Goal: Transaction & Acquisition: Purchase product/service

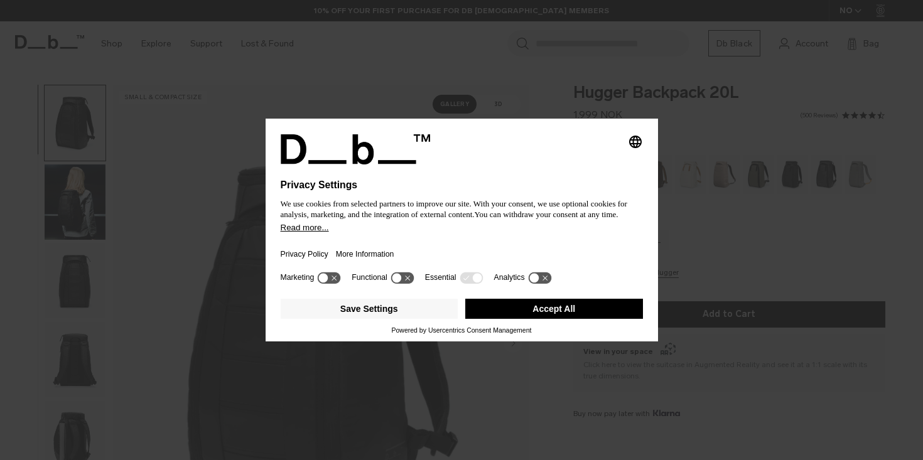
click at [500, 325] on div "Save Settings Accept All" at bounding box center [462, 310] width 362 height 33
click at [501, 319] on button "Accept All" at bounding box center [554, 309] width 178 height 20
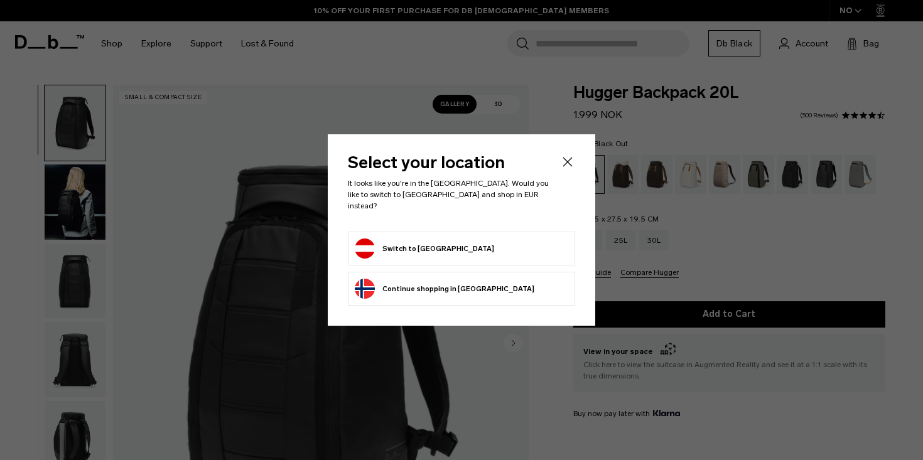
click at [414, 232] on li "Switch to Austria" at bounding box center [461, 249] width 227 height 34
click at [405, 239] on button "Switch to Austria" at bounding box center [424, 249] width 139 height 20
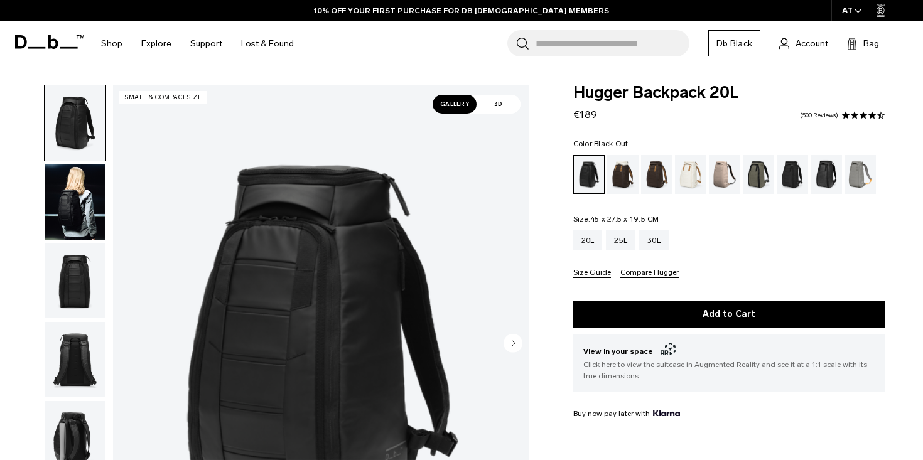
scroll to position [111, 0]
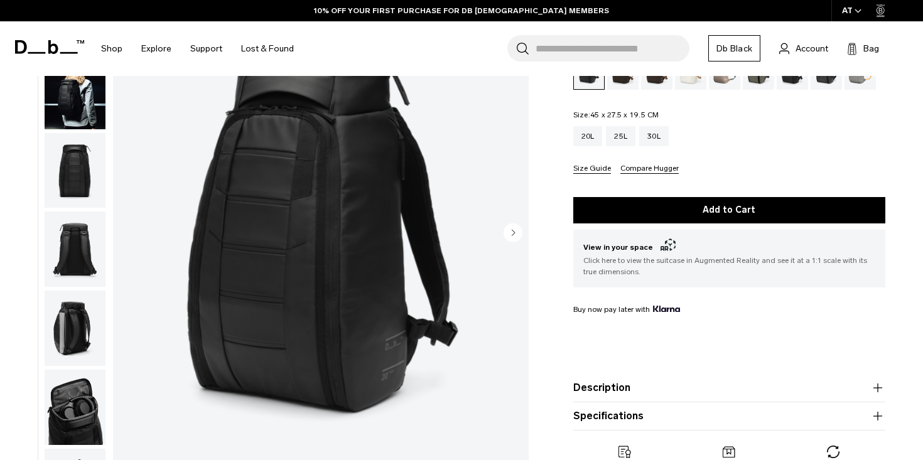
click at [92, 350] on img "button" at bounding box center [75, 328] width 61 height 75
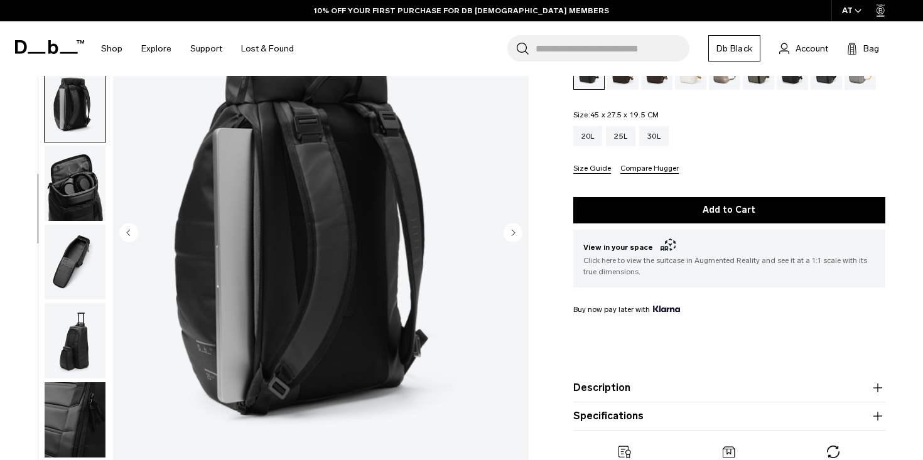
scroll to position [268, 0]
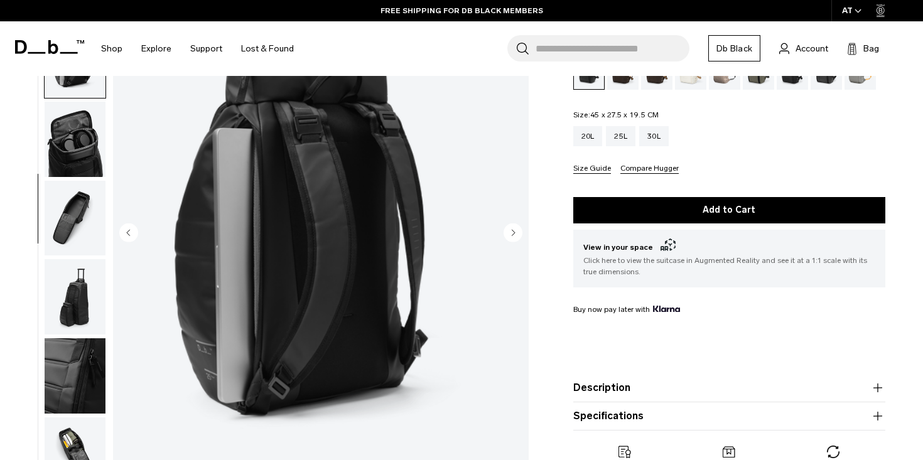
click at [73, 388] on img "button" at bounding box center [75, 375] width 61 height 75
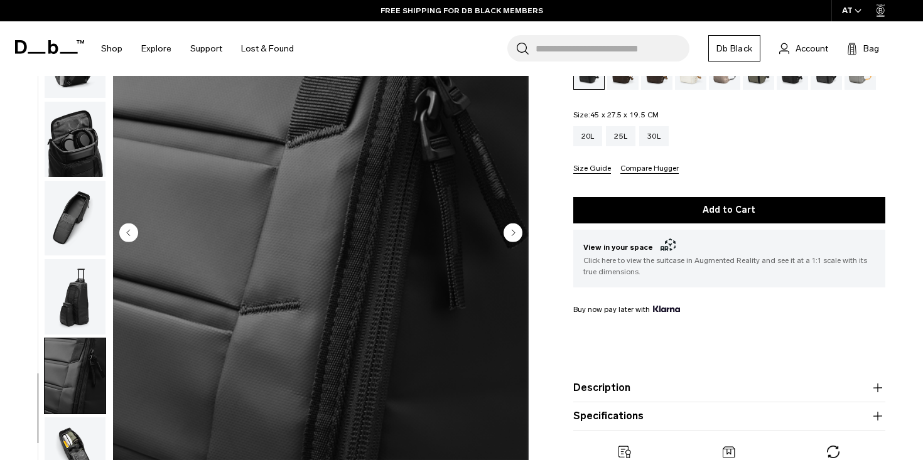
click at [68, 444] on img "button" at bounding box center [75, 455] width 61 height 75
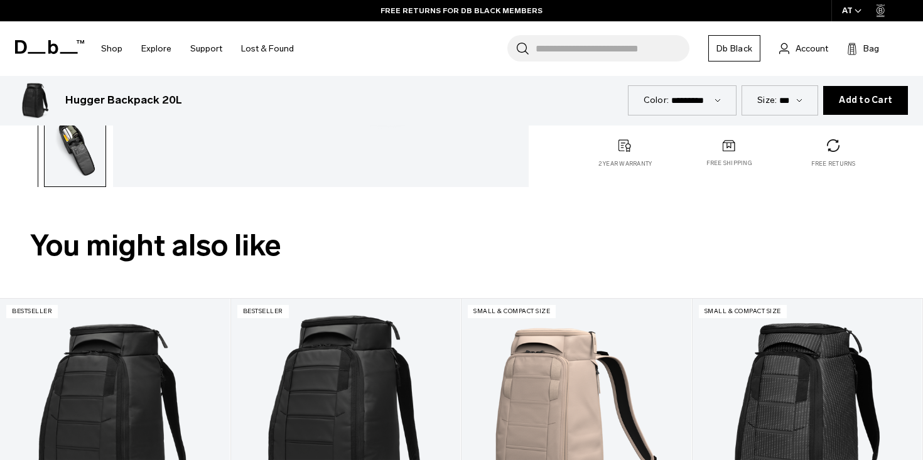
scroll to position [359, 0]
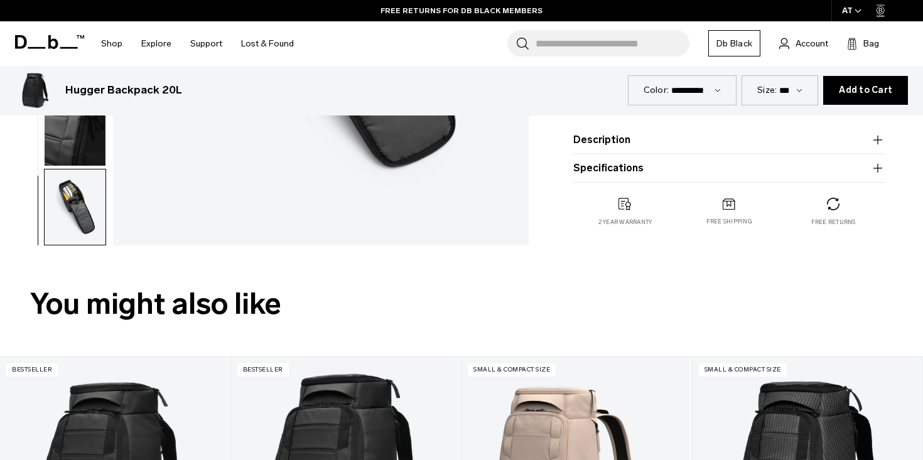
click at [87, 165] on img "button" at bounding box center [75, 127] width 61 height 75
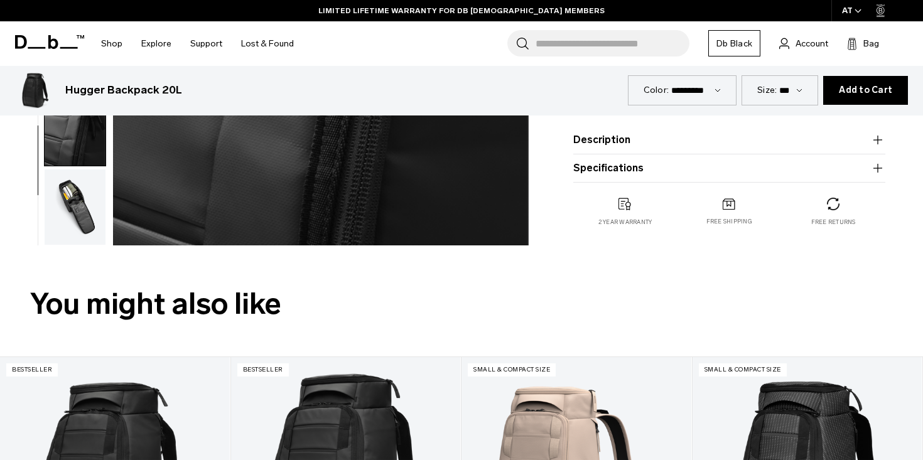
click at [84, 195] on img "button" at bounding box center [75, 207] width 61 height 75
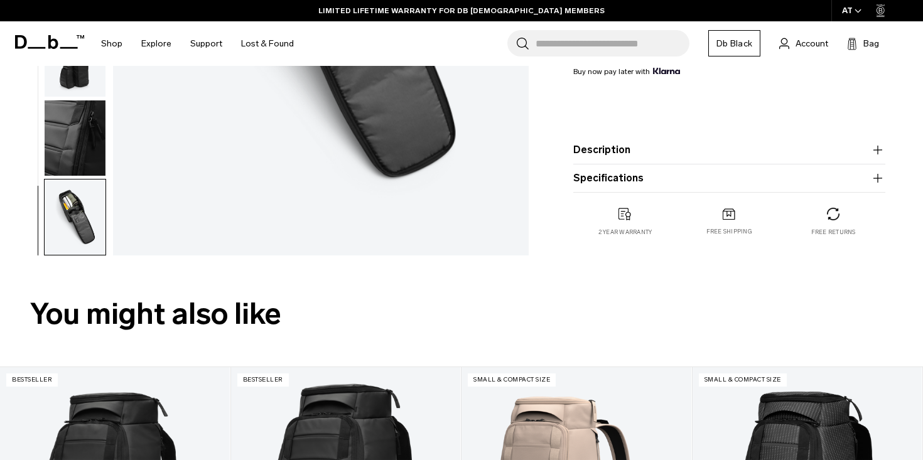
scroll to position [252, 0]
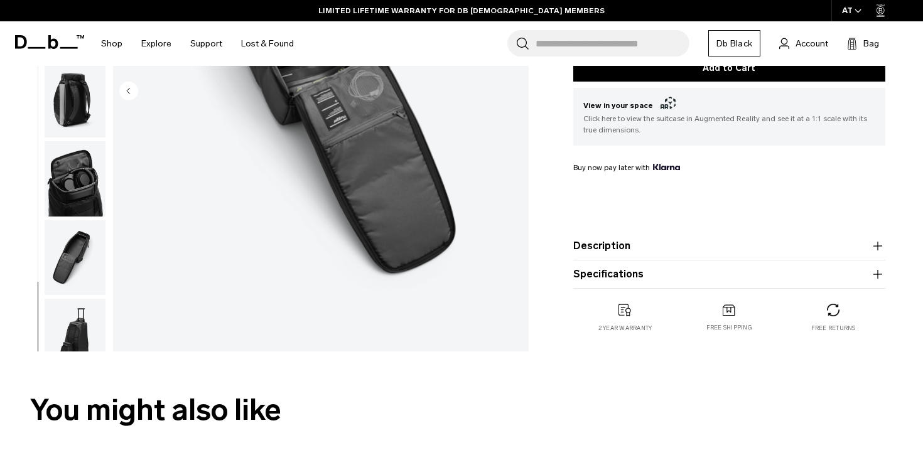
click at [94, 175] on img "button" at bounding box center [75, 178] width 61 height 75
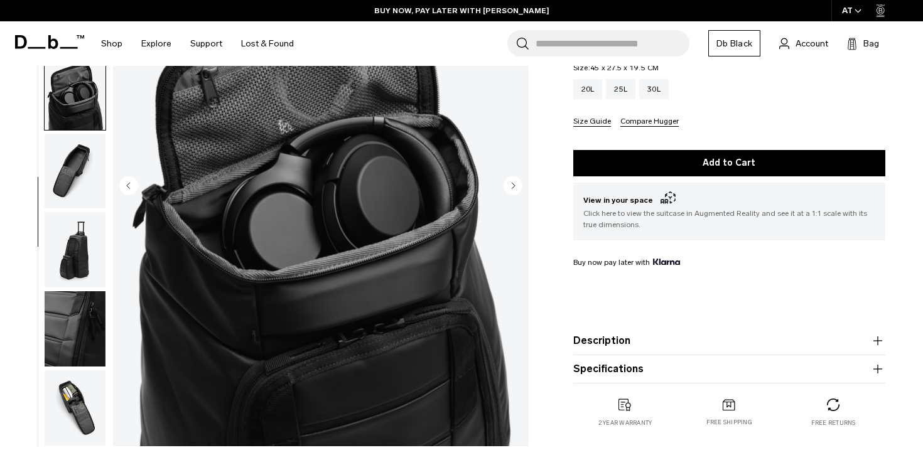
scroll to position [91, 0]
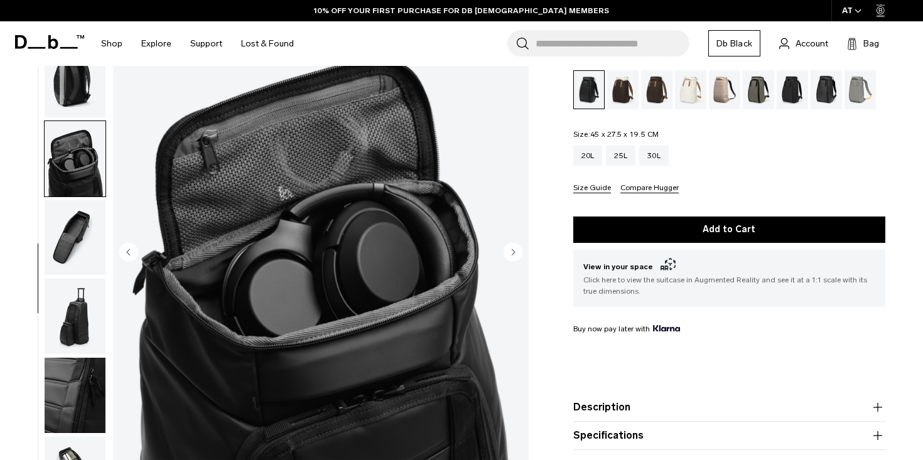
click at [84, 79] on img "button" at bounding box center [75, 79] width 61 height 75
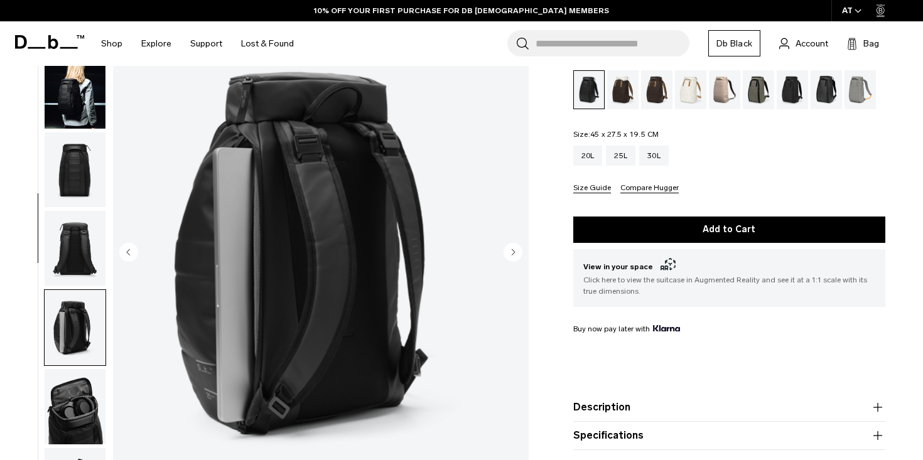
scroll to position [0, 0]
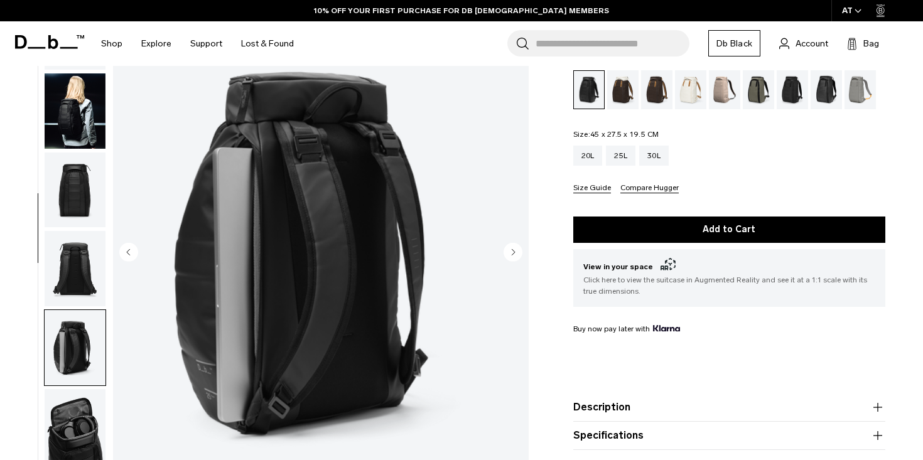
click at [88, 136] on img "button" at bounding box center [75, 110] width 61 height 75
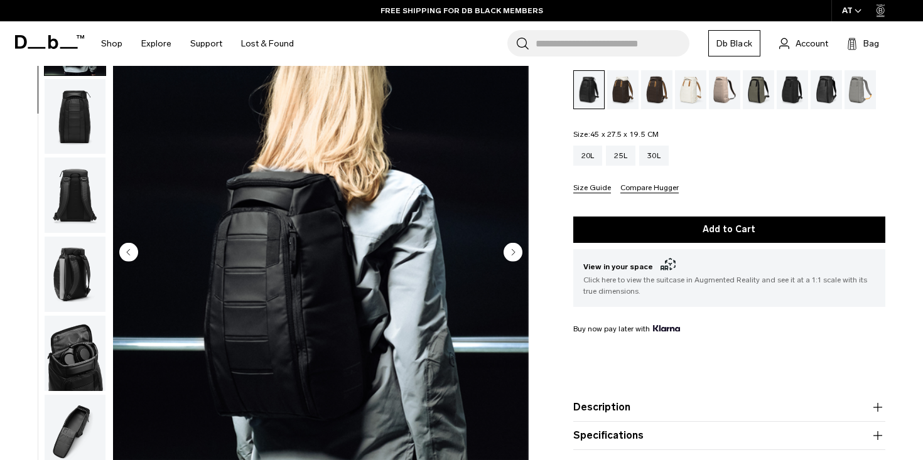
scroll to position [79, 0]
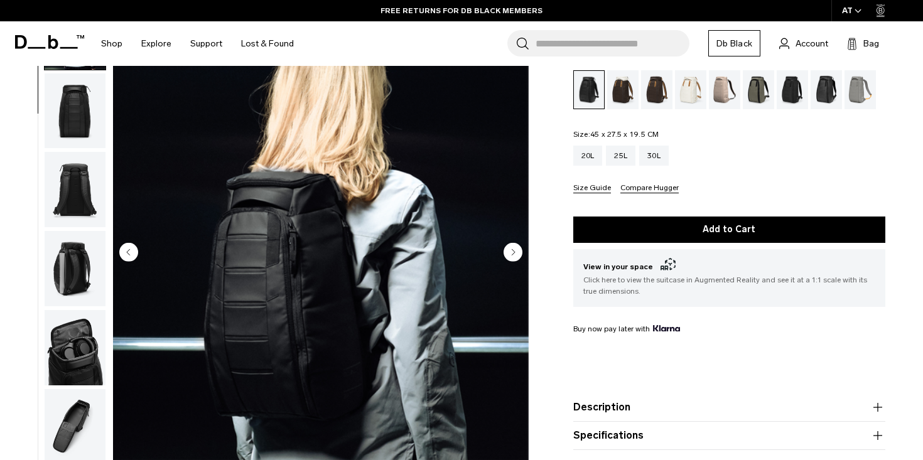
click at [542, 38] on input "Search for Bags, Luggage..." at bounding box center [613, 43] width 154 height 26
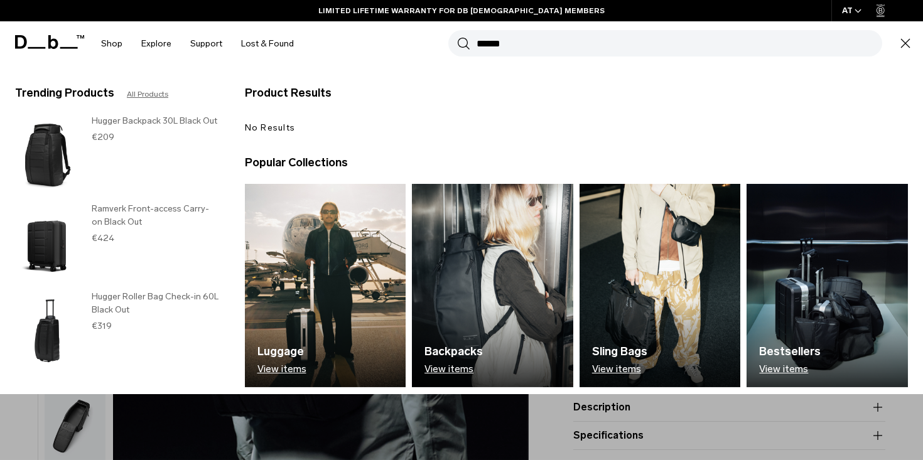
drag, startPoint x: 537, startPoint y: 42, endPoint x: 474, endPoint y: 43, distance: 62.8
click at [474, 43] on div "Search for Bags, Luggage... Search ******" at bounding box center [665, 43] width 434 height 26
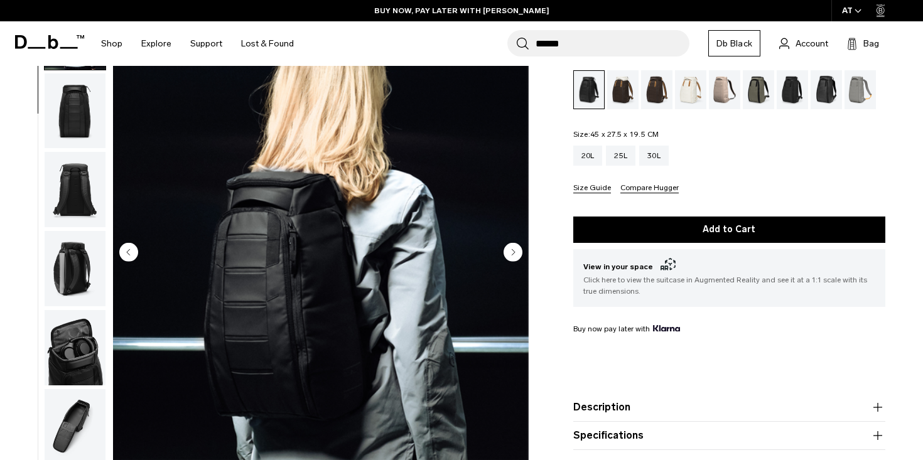
type input "******"
click at [516, 36] on button "Search" at bounding box center [522, 43] width 13 height 14
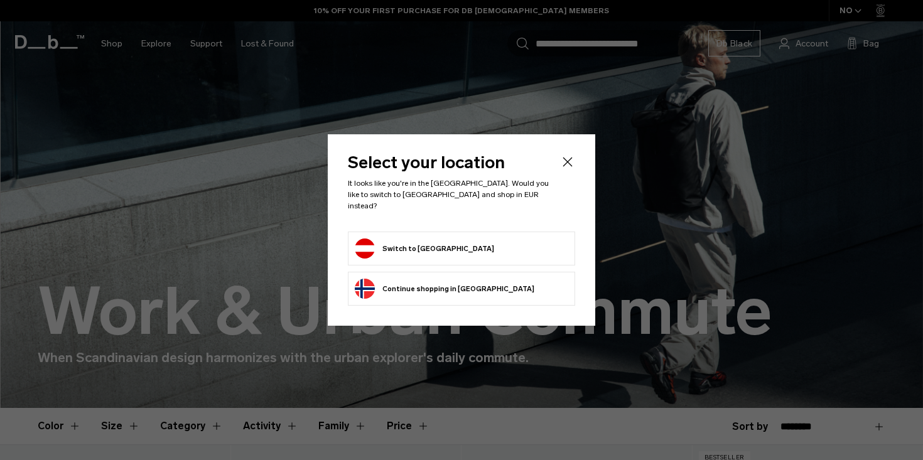
click at [413, 242] on button "Switch to [GEOGRAPHIC_DATA]" at bounding box center [424, 249] width 139 height 20
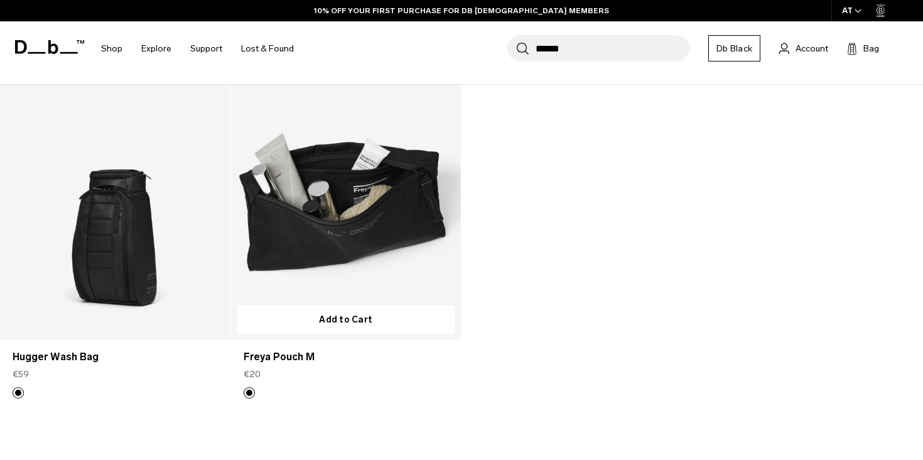
scroll to position [188, 0]
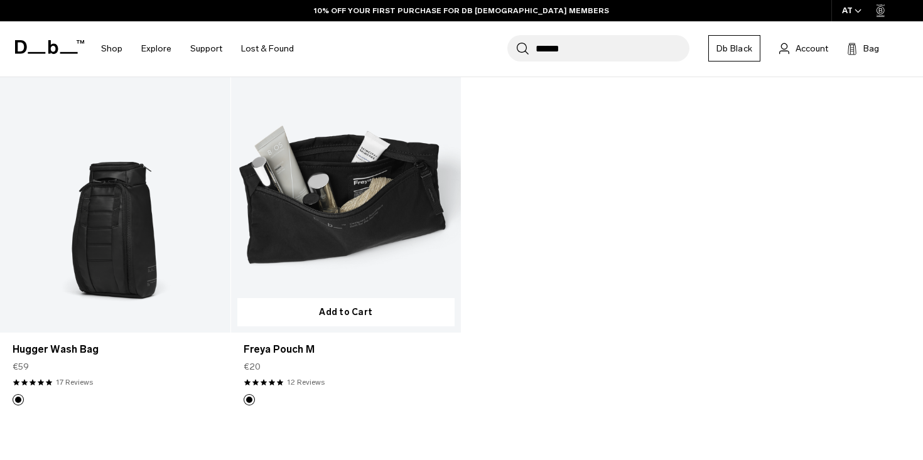
click at [319, 212] on link "Freya Pouch M" at bounding box center [346, 205] width 230 height 256
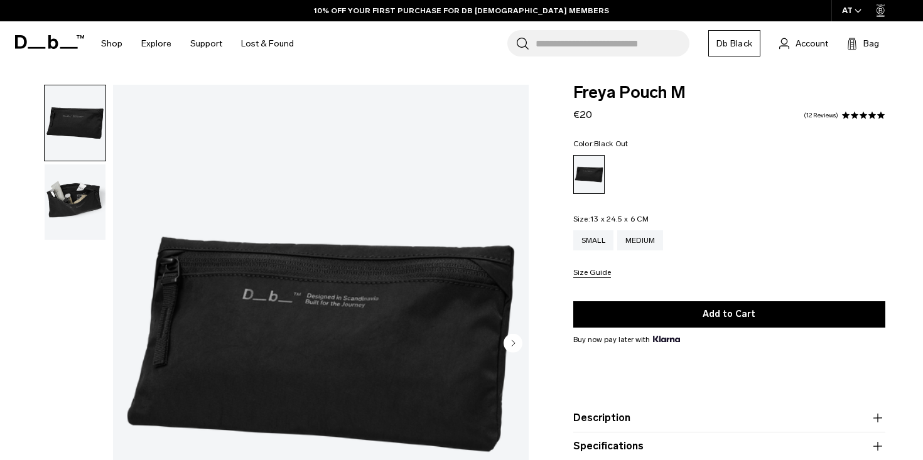
click at [73, 203] on img "button" at bounding box center [75, 202] width 61 height 75
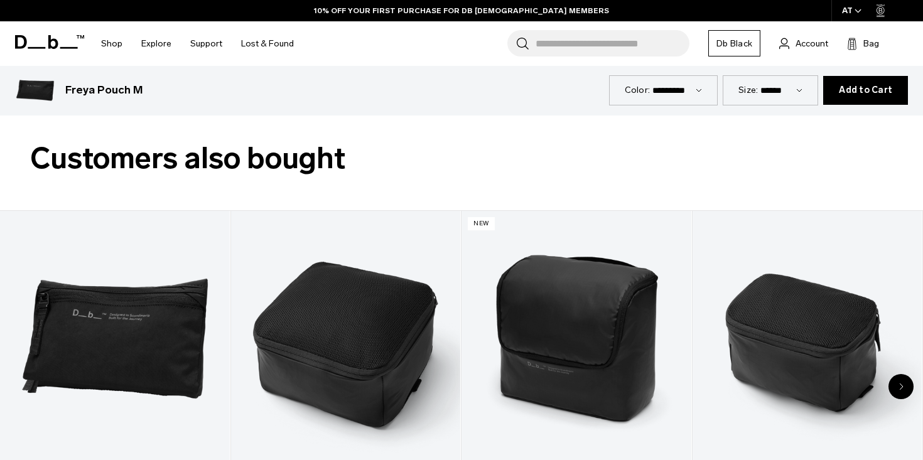
scroll to position [1347, 0]
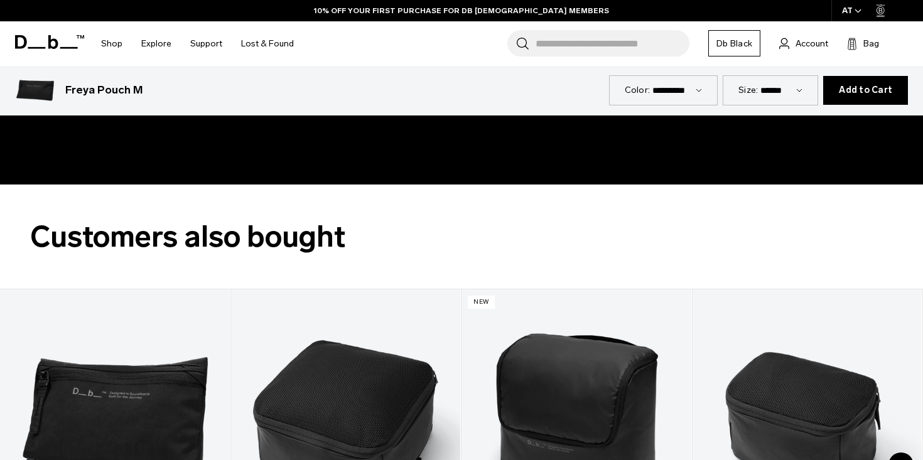
click at [546, 51] on input "Search for Bags, Luggage..." at bounding box center [613, 43] width 154 height 26
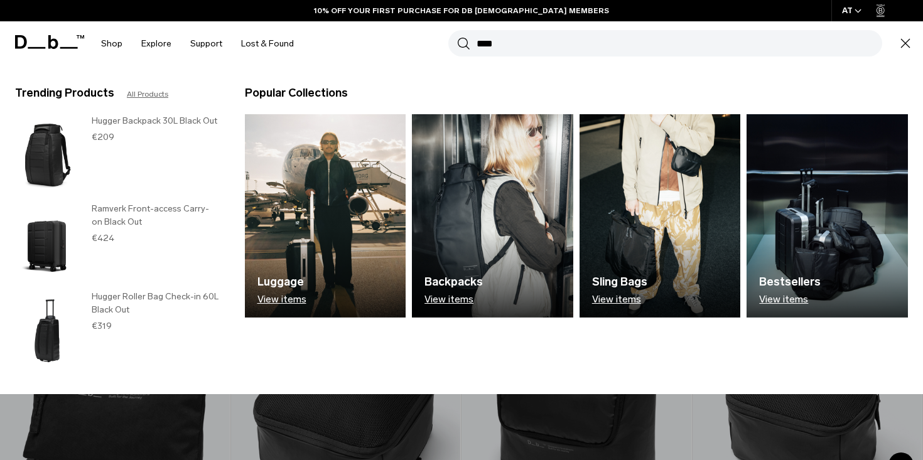
type input "****"
click at [457, 36] on button "Search" at bounding box center [463, 43] width 13 height 14
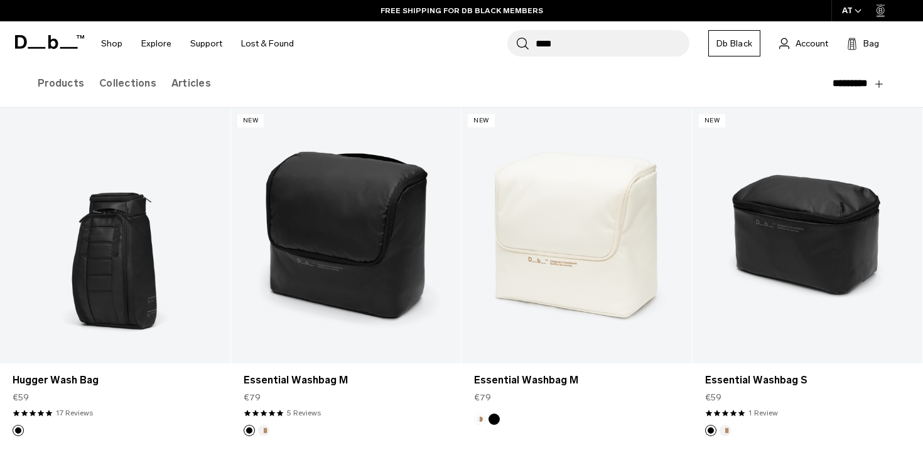
scroll to position [119, 0]
